Goal: Task Accomplishment & Management: Manage account settings

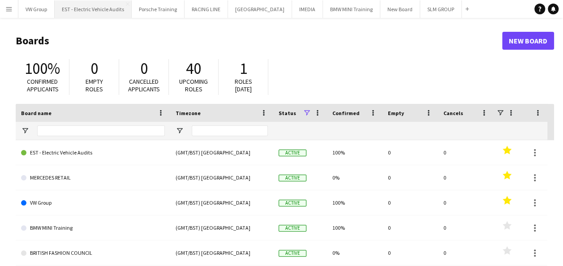
click at [98, 7] on button "EST - Electric Vehicle Audits Close" at bounding box center [93, 8] width 77 height 17
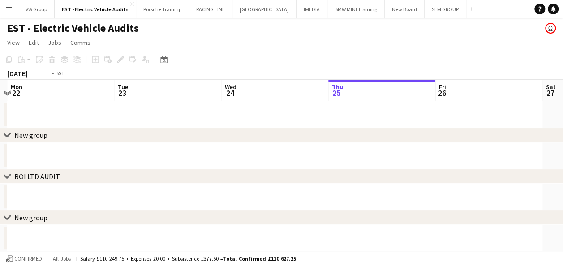
scroll to position [0, 194]
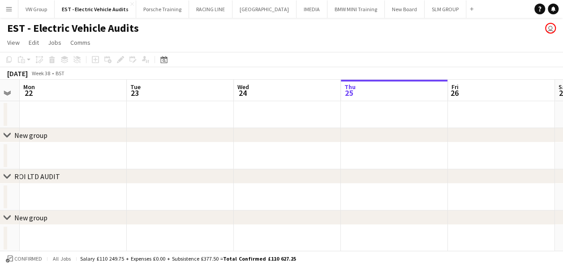
drag, startPoint x: 132, startPoint y: 122, endPoint x: 366, endPoint y: 101, distance: 234.7
click at [366, 101] on app-calendar-viewport "Sat 20 Sun 21 Mon 22 Tue 23 Wed 24 Thu 25 Fri 26 Sat 27 Sun 28 Mon 29 Tue 30" at bounding box center [281, 186] width 563 height 213
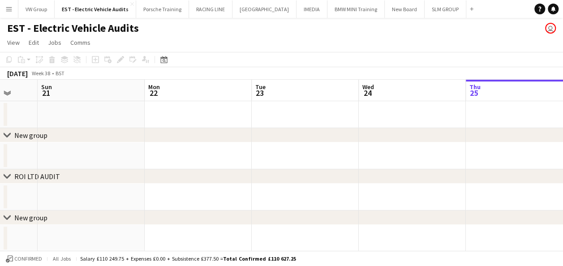
scroll to position [0, 283]
drag, startPoint x: 90, startPoint y: 114, endPoint x: 323, endPoint y: 89, distance: 234.3
click at [323, 89] on app-calendar-viewport "Wed 17 Thu 18 Fri 19 Sat 20 Sun 21 Mon 22 Tue 23 Wed 24 Thu 25 Fri 26 Sat 27" at bounding box center [281, 186] width 563 height 213
click at [165, 61] on icon "Date picker" at bounding box center [163, 59] width 7 height 7
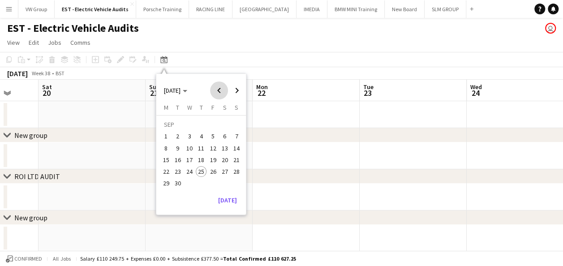
click at [219, 91] on span "Previous month" at bounding box center [219, 91] width 18 height 18
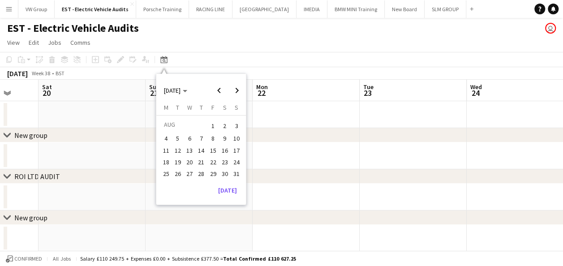
click at [188, 159] on span "20" at bounding box center [189, 162] width 11 height 11
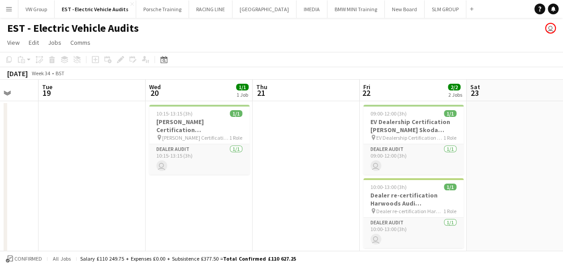
scroll to position [0, 308]
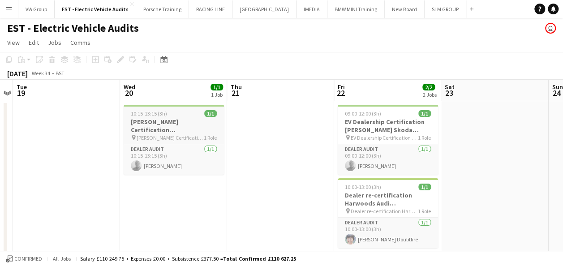
click at [187, 110] on div "10:15-13:15 (3h) 1/1" at bounding box center [174, 113] width 100 height 7
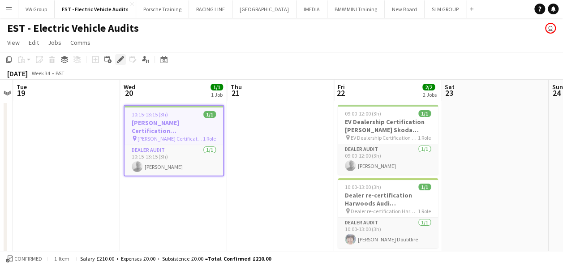
click at [119, 59] on icon at bounding box center [120, 59] width 5 height 5
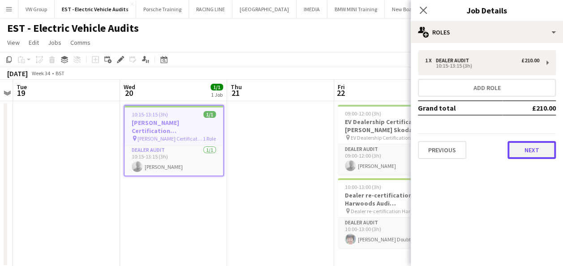
click at [535, 150] on button "Next" at bounding box center [532, 150] width 48 height 18
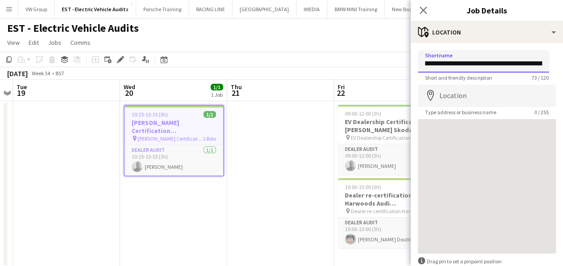
scroll to position [0, 110]
drag, startPoint x: 497, startPoint y: 64, endPoint x: 555, endPoint y: 54, distance: 58.7
click at [555, 54] on form "**********" at bounding box center [487, 179] width 152 height 259
drag, startPoint x: 438, startPoint y: 63, endPoint x: 562, endPoint y: 50, distance: 124.3
click at [562, 50] on mat-expansion-panel "**********" at bounding box center [487, 154] width 152 height 223
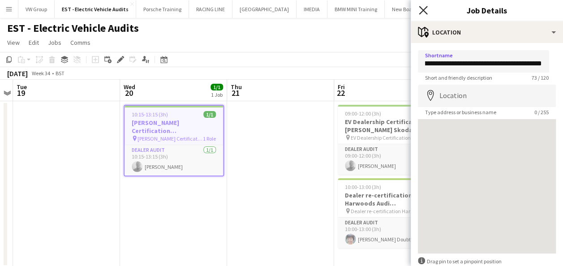
scroll to position [0, 0]
click at [420, 13] on icon at bounding box center [423, 10] width 9 height 9
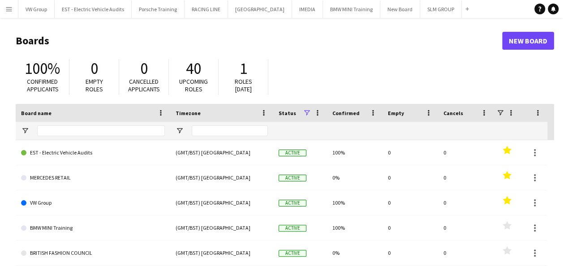
click at [10, 9] on app-icon "Menu" at bounding box center [8, 8] width 7 height 7
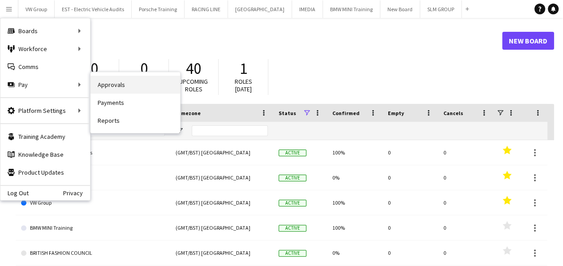
click at [117, 85] on link "Approvals" at bounding box center [135, 85] width 90 height 18
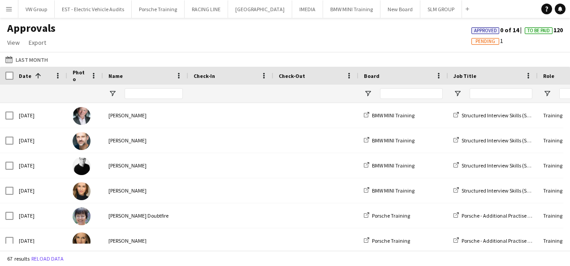
click at [481, 40] on span "Pending" at bounding box center [485, 42] width 20 height 6
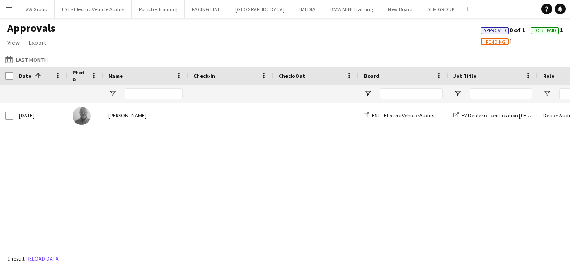
click at [414, 36] on div "Approvals View Customise view Customise filters Reset Filters Reset View Reset …" at bounding box center [285, 37] width 570 height 30
click at [26, 62] on button "Last Month Last Month" at bounding box center [27, 59] width 46 height 11
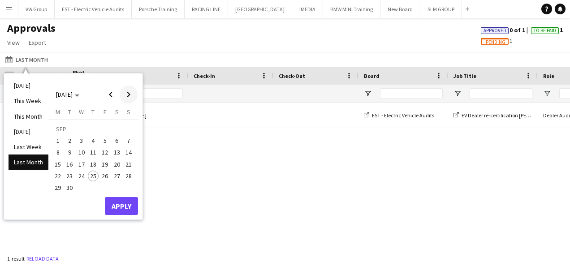
click at [127, 98] on span "Next month" at bounding box center [129, 95] width 18 height 18
click at [110, 91] on span "Previous month" at bounding box center [111, 95] width 18 height 18
click at [57, 141] on span "1" at bounding box center [57, 140] width 11 height 11
click at [94, 175] on span "25" at bounding box center [93, 176] width 11 height 11
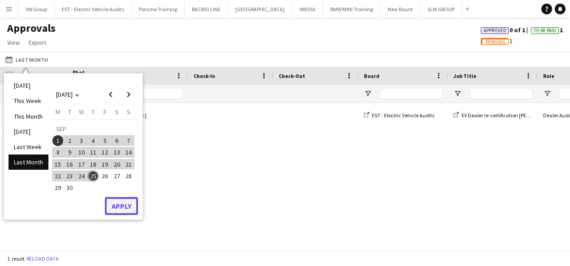
click at [120, 211] on button "Apply" at bounding box center [121, 206] width 33 height 18
